Goal: Navigation & Orientation: Understand site structure

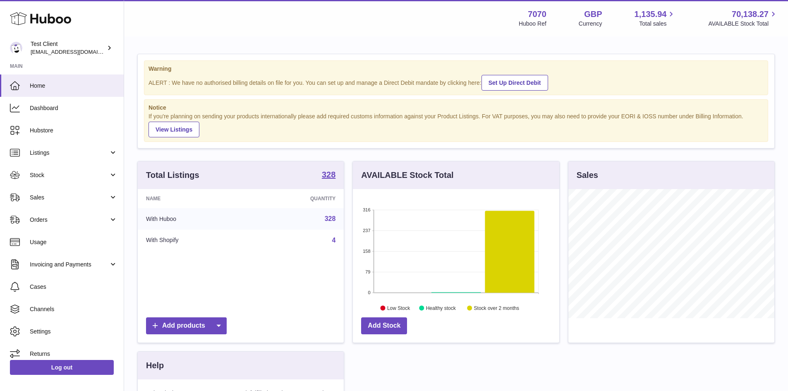
scroll to position [129, 206]
click at [41, 127] on span "Hubstore" at bounding box center [74, 131] width 88 height 8
click at [65, 148] on link "Listings" at bounding box center [62, 152] width 124 height 22
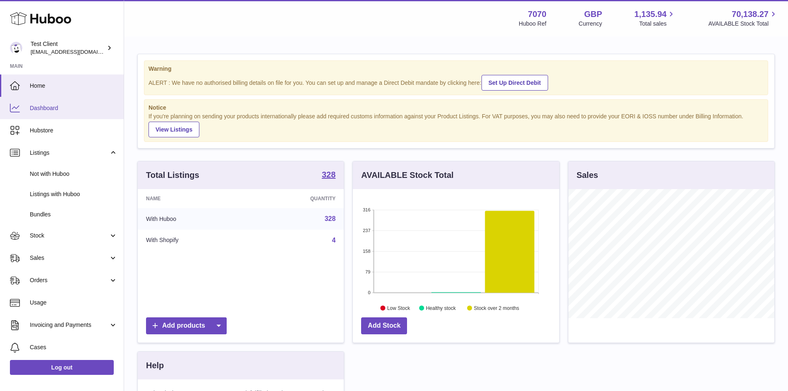
click at [77, 110] on span "Dashboard" at bounding box center [74, 108] width 88 height 8
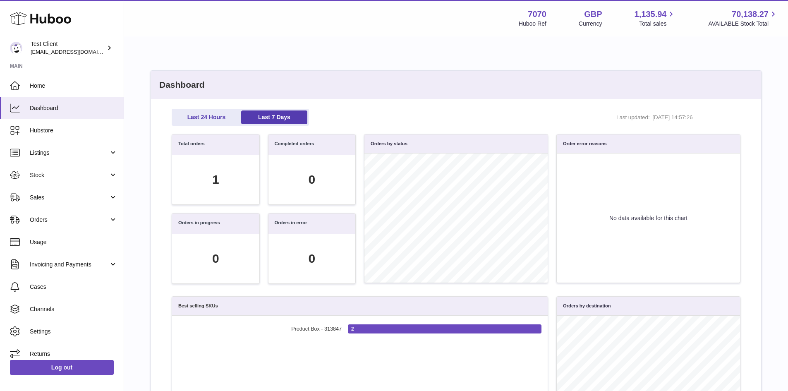
scroll to position [95, 559]
click at [91, 143] on link "Listings" at bounding box center [62, 152] width 124 height 22
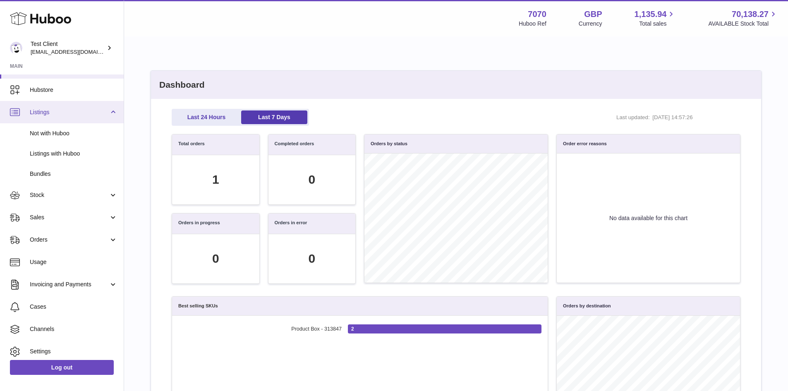
scroll to position [41, 0]
click at [91, 143] on link "Listings with Huboo" at bounding box center [62, 153] width 124 height 20
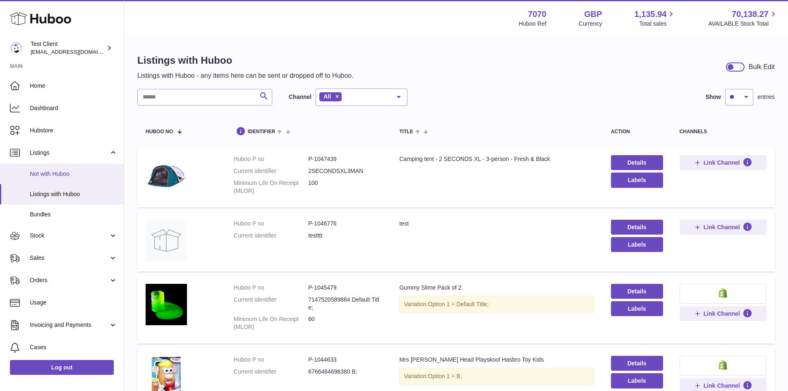
click at [59, 173] on span "Not with Huboo" at bounding box center [74, 174] width 88 height 8
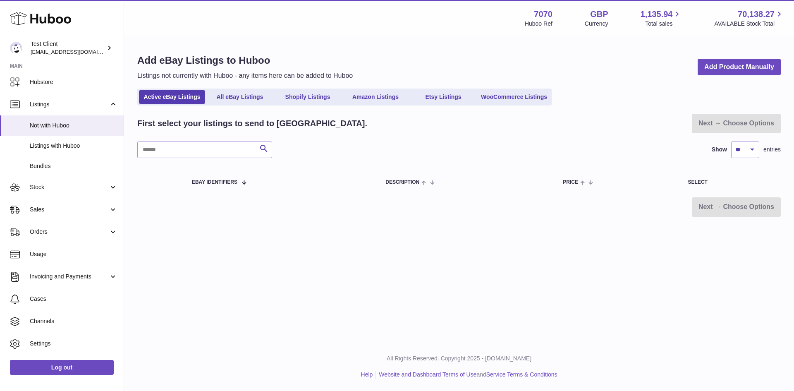
scroll to position [50, 0]
click at [69, 181] on link "Stock" at bounding box center [62, 186] width 124 height 22
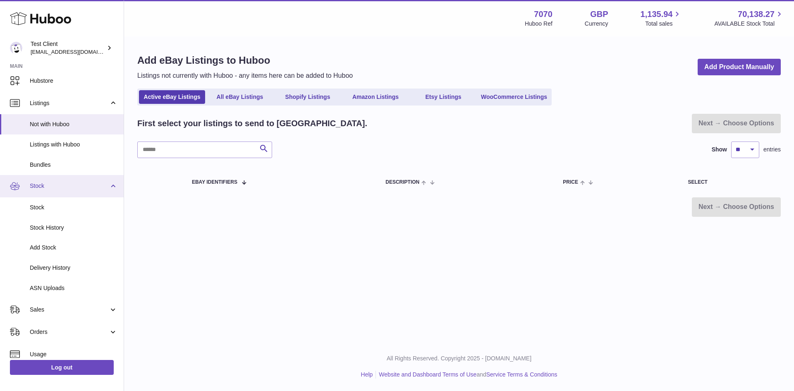
click at [69, 181] on link "Stock" at bounding box center [62, 186] width 124 height 22
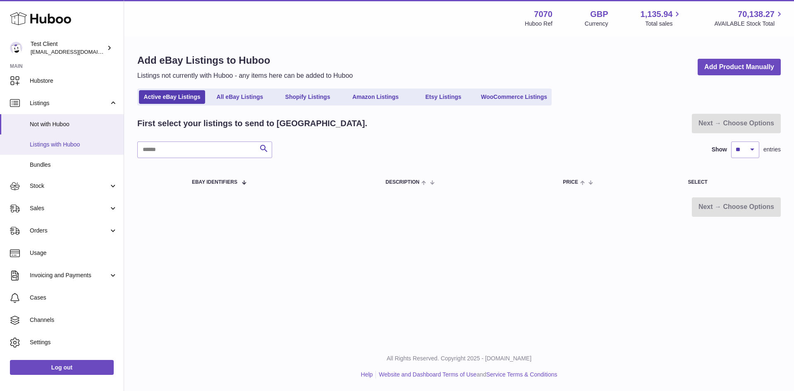
click at [85, 141] on span "Listings with Huboo" at bounding box center [74, 145] width 88 height 8
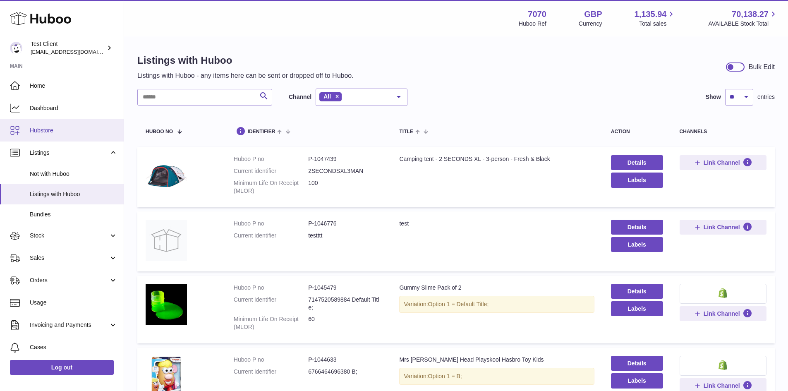
click at [89, 127] on span "Hubstore" at bounding box center [74, 131] width 88 height 8
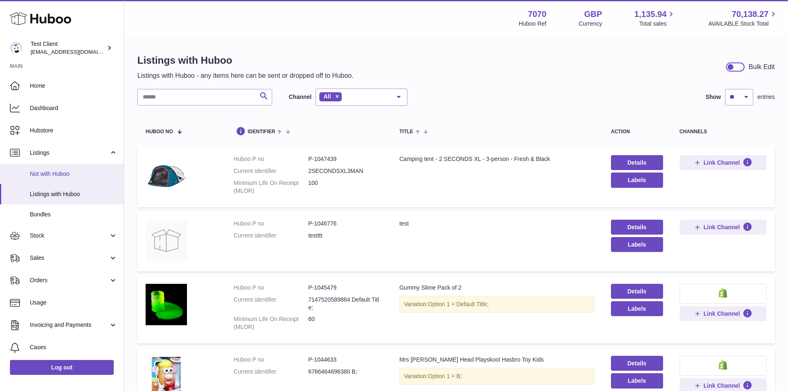
click at [51, 165] on link "Not with Huboo" at bounding box center [62, 174] width 124 height 20
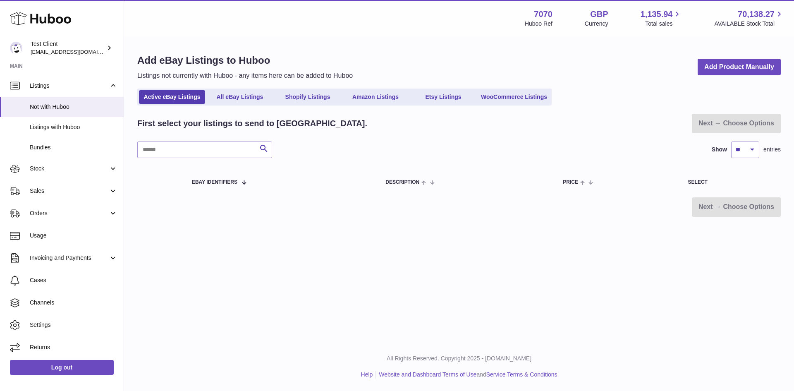
scroll to position [67, 0]
click at [67, 151] on link "Bundles" at bounding box center [62, 147] width 124 height 20
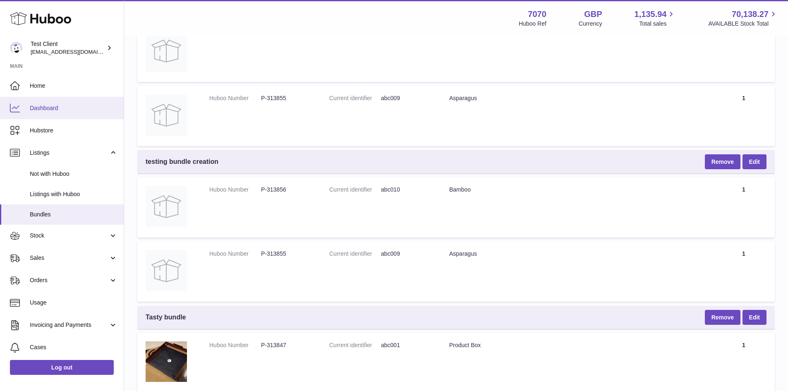
click at [50, 99] on link "Dashboard" at bounding box center [62, 108] width 124 height 22
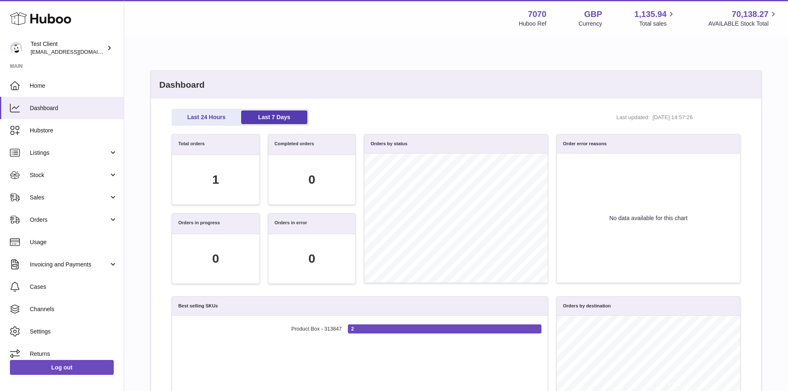
scroll to position [95, 559]
click at [53, 82] on span "Home" at bounding box center [74, 86] width 88 height 8
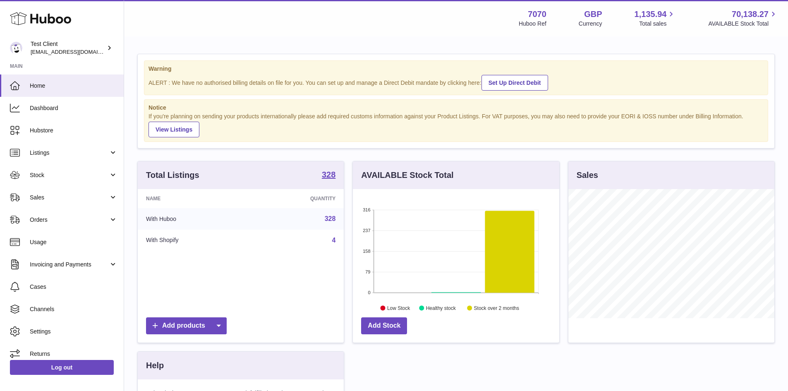
scroll to position [129, 206]
